Goal: Task Accomplishment & Management: Use online tool/utility

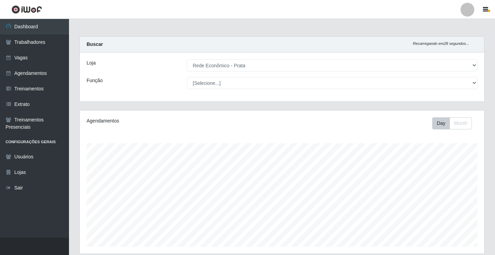
select select "192"
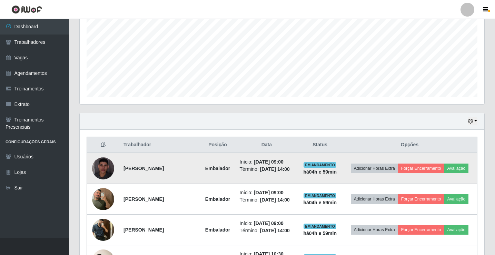
scroll to position [184, 0]
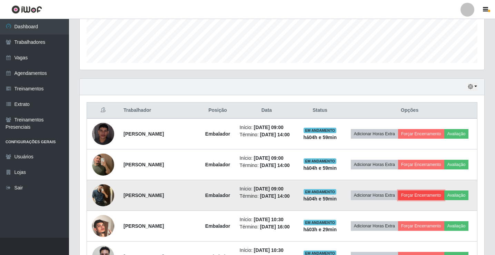
click at [433, 200] on button "Forçar Encerramento" at bounding box center [421, 195] width 46 height 10
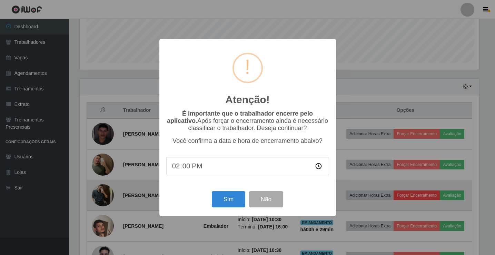
scroll to position [143, 401]
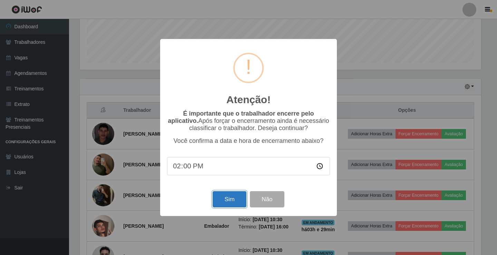
click at [227, 206] on button "Sim" at bounding box center [228, 199] width 33 height 16
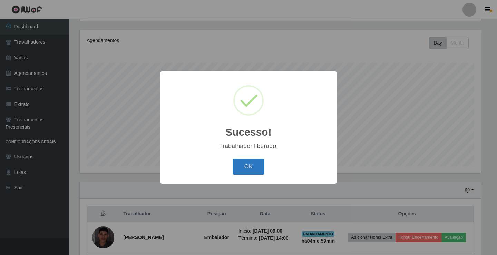
click at [240, 172] on button "OK" at bounding box center [248, 167] width 32 height 16
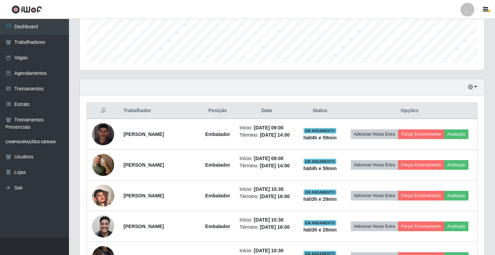
scroll to position [184, 0]
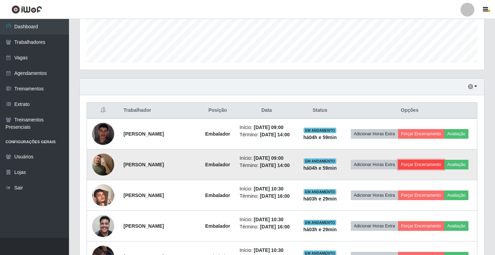
click at [428, 167] on button "Forçar Encerramento" at bounding box center [421, 165] width 46 height 10
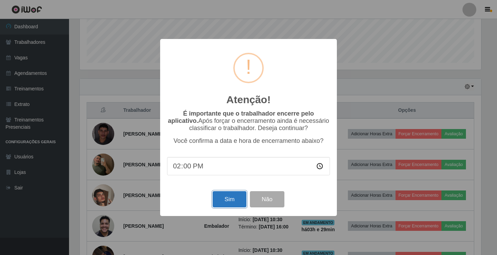
click at [229, 202] on button "Sim" at bounding box center [228, 199] width 33 height 16
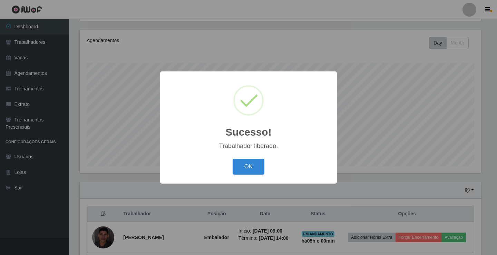
click at [232, 159] on button "OK" at bounding box center [248, 167] width 32 height 16
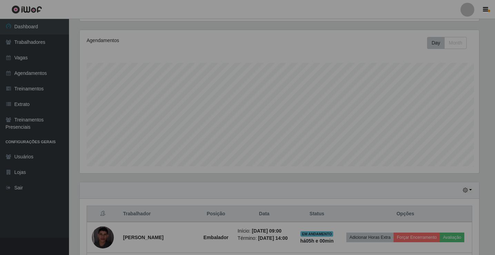
scroll to position [143, 405]
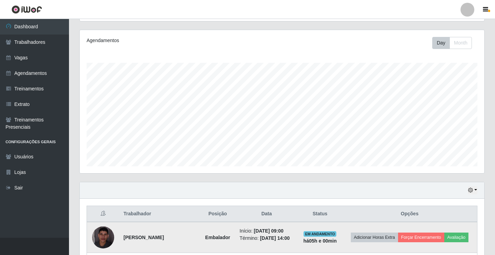
click at [425, 229] on td "Adicionar Horas Extra Forçar Encerramento Avaliação" at bounding box center [409, 237] width 135 height 31
click at [427, 235] on button "Forçar Encerramento" at bounding box center [421, 237] width 46 height 10
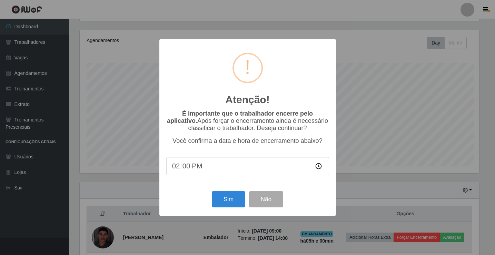
scroll to position [143, 401]
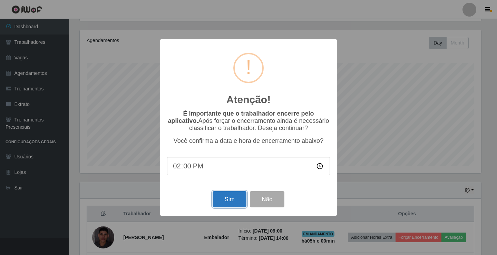
click at [229, 204] on button "Sim" at bounding box center [228, 199] width 33 height 16
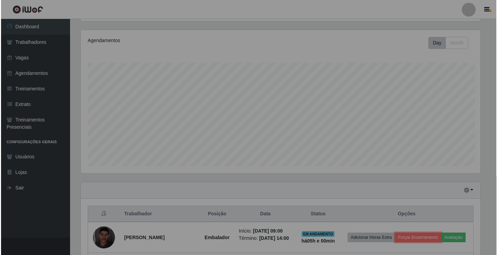
scroll to position [143, 405]
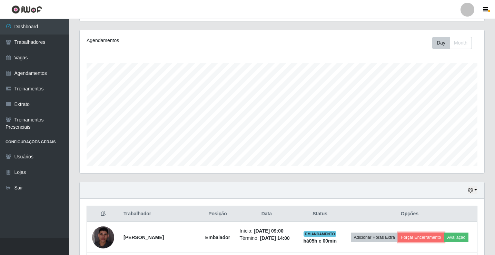
click at [398, 232] on button "Forçar Encerramento" at bounding box center [421, 237] width 46 height 10
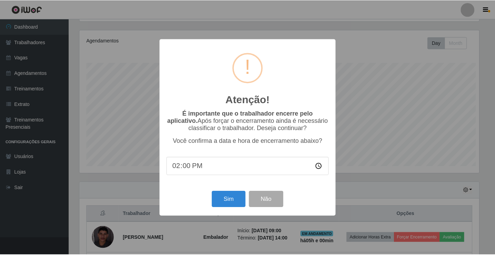
scroll to position [143, 401]
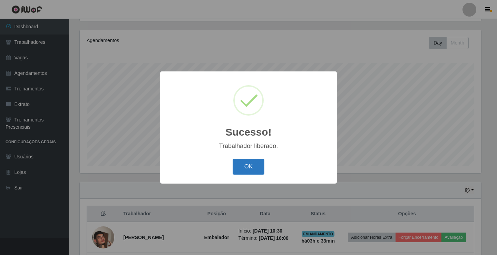
click at [245, 165] on button "OK" at bounding box center [248, 167] width 32 height 16
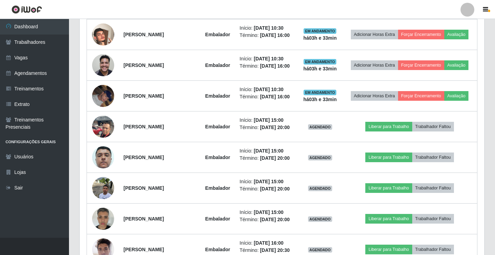
scroll to position [287, 0]
